Goal: Transaction & Acquisition: Purchase product/service

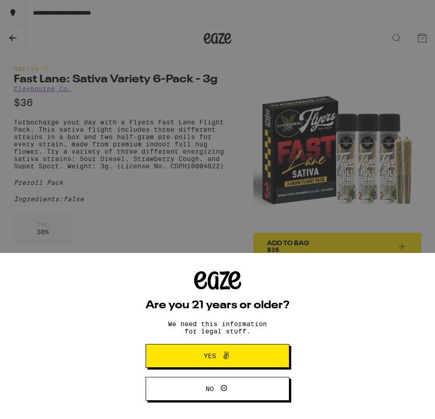
click at [240, 357] on span "Yes" at bounding box center [218, 356] width 70 height 12
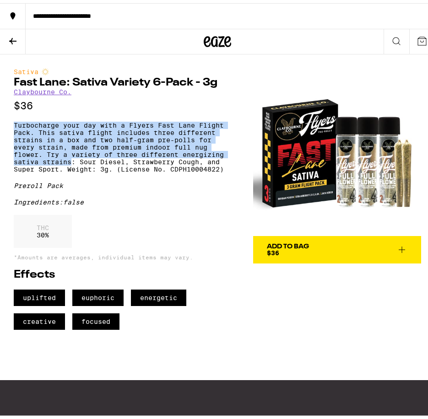
drag, startPoint x: 70, startPoint y: 167, endPoint x: 12, endPoint y: 122, distance: 73.0
click at [12, 122] on div "Sativa Fast Lane: Sativa Variety 6-Pack - 3g [PERSON_NAME] Co. $36 Turbocharge …" at bounding box center [217, 188] width 435 height 275
drag, startPoint x: 12, startPoint y: 122, endPoint x: 28, endPoint y: 130, distance: 17.4
copy p "Turbocharge your day with a Flyers Fast Lane Flight Pack. This sativa flight in…"
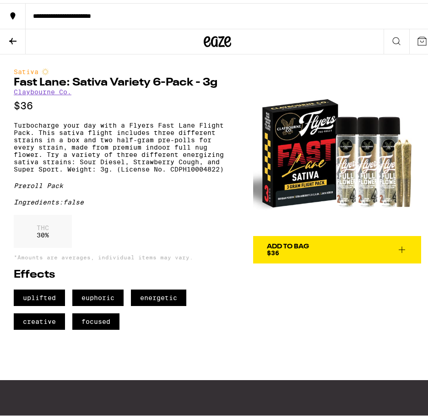
click at [167, 232] on div "THC 30 %" at bounding box center [122, 231] width 216 height 38
